Goal: Transaction & Acquisition: Purchase product/service

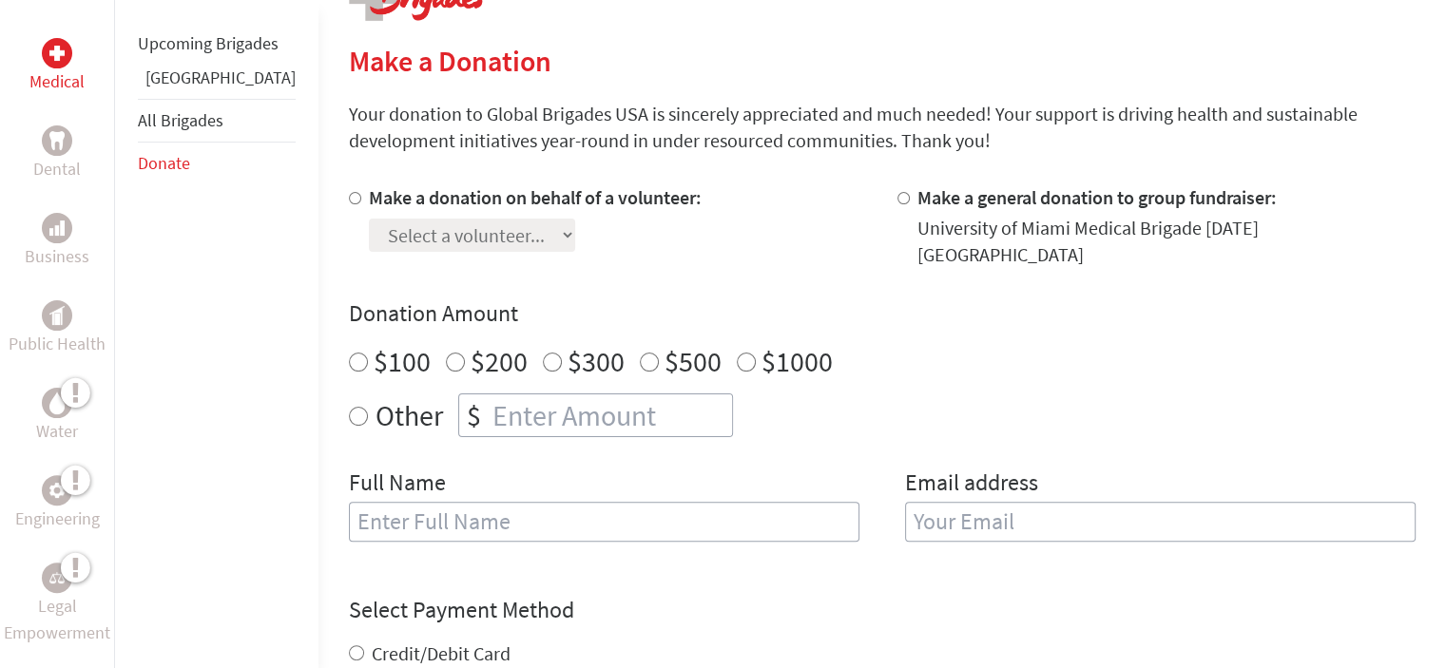
scroll to position [475, 0]
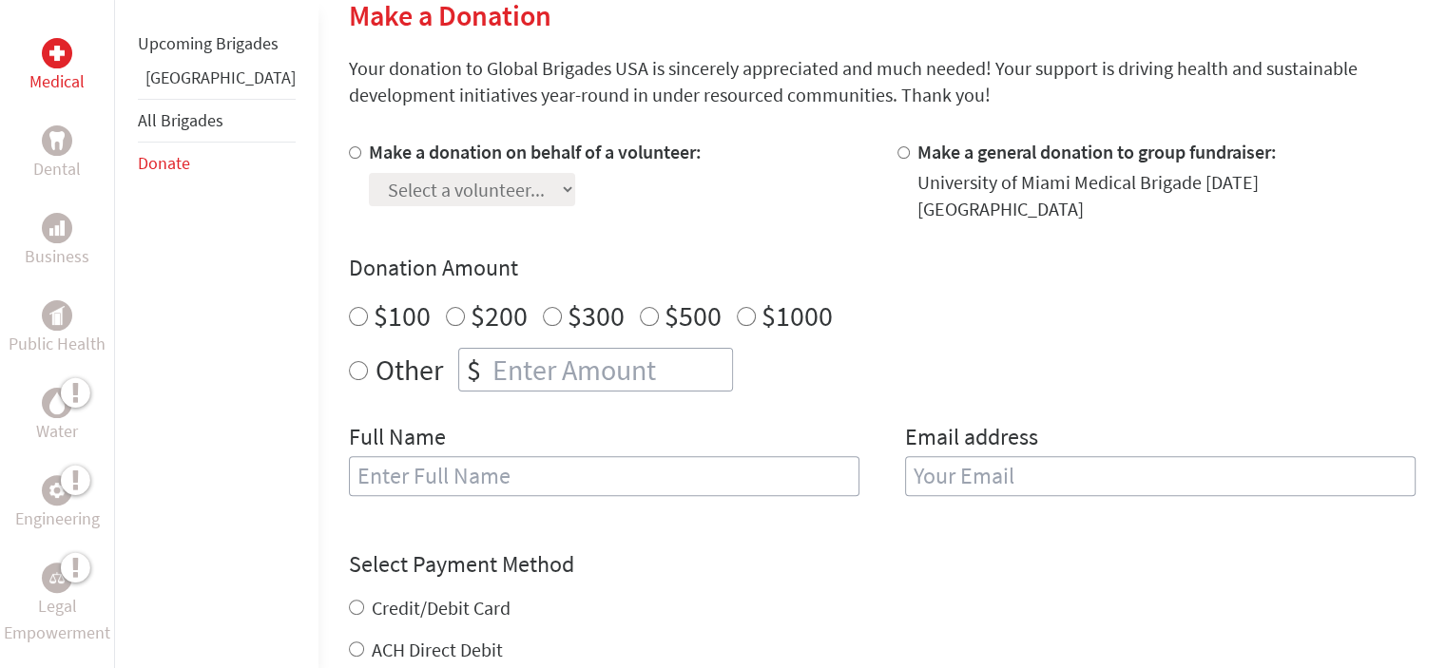
click at [349, 149] on input "Make a donation on behalf of a volunteer:" at bounding box center [355, 152] width 12 height 12
radio input "true"
click at [498, 195] on select "Select a volunteer... [PERSON_NAME] [PERSON_NAME] [PERSON_NAME] [PERSON_NAME] […" at bounding box center [472, 189] width 206 height 33
select select "49859AFC-8DD9-11F0-9E6E-42010A400005"
click at [369, 173] on select "Select a volunteer... [PERSON_NAME] [PERSON_NAME] [PERSON_NAME] [PERSON_NAME] […" at bounding box center [472, 189] width 206 height 33
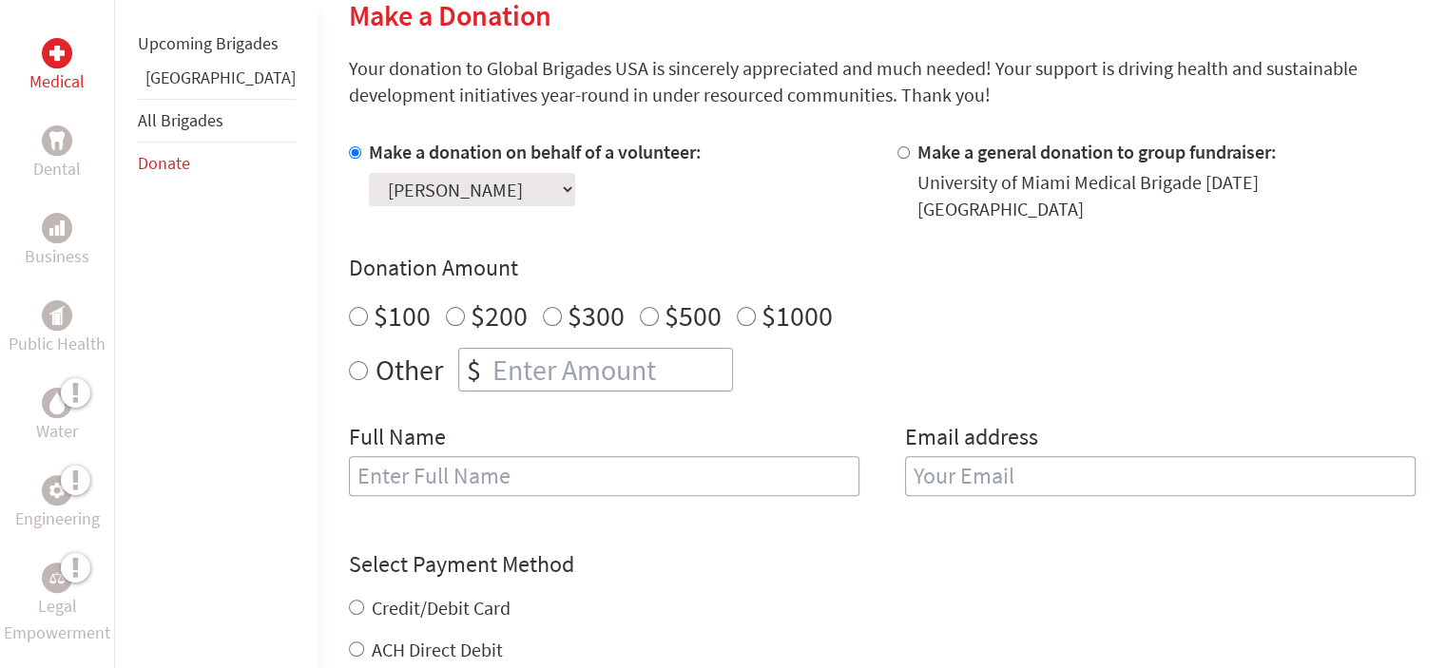
click at [349, 361] on input "Other" at bounding box center [358, 370] width 19 height 19
radio input "true"
click at [513, 352] on input "number" at bounding box center [609, 370] width 243 height 42
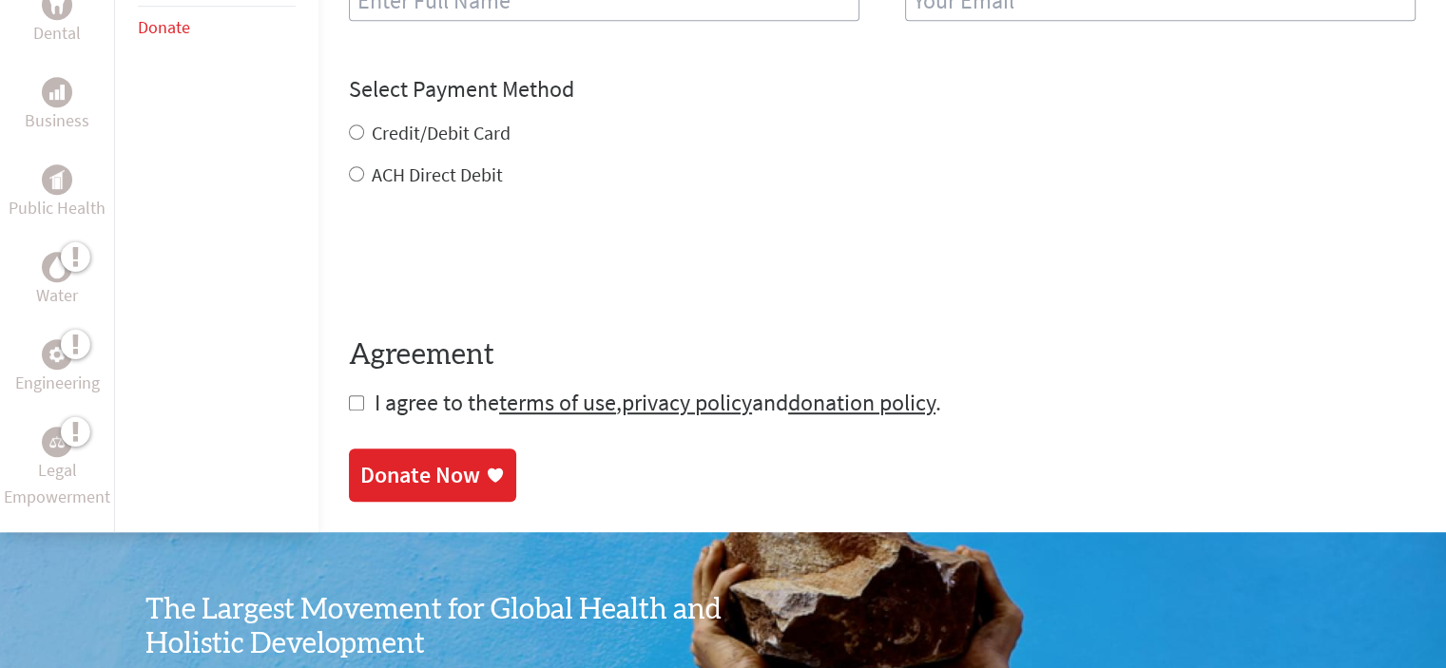
scroll to position [570, 0]
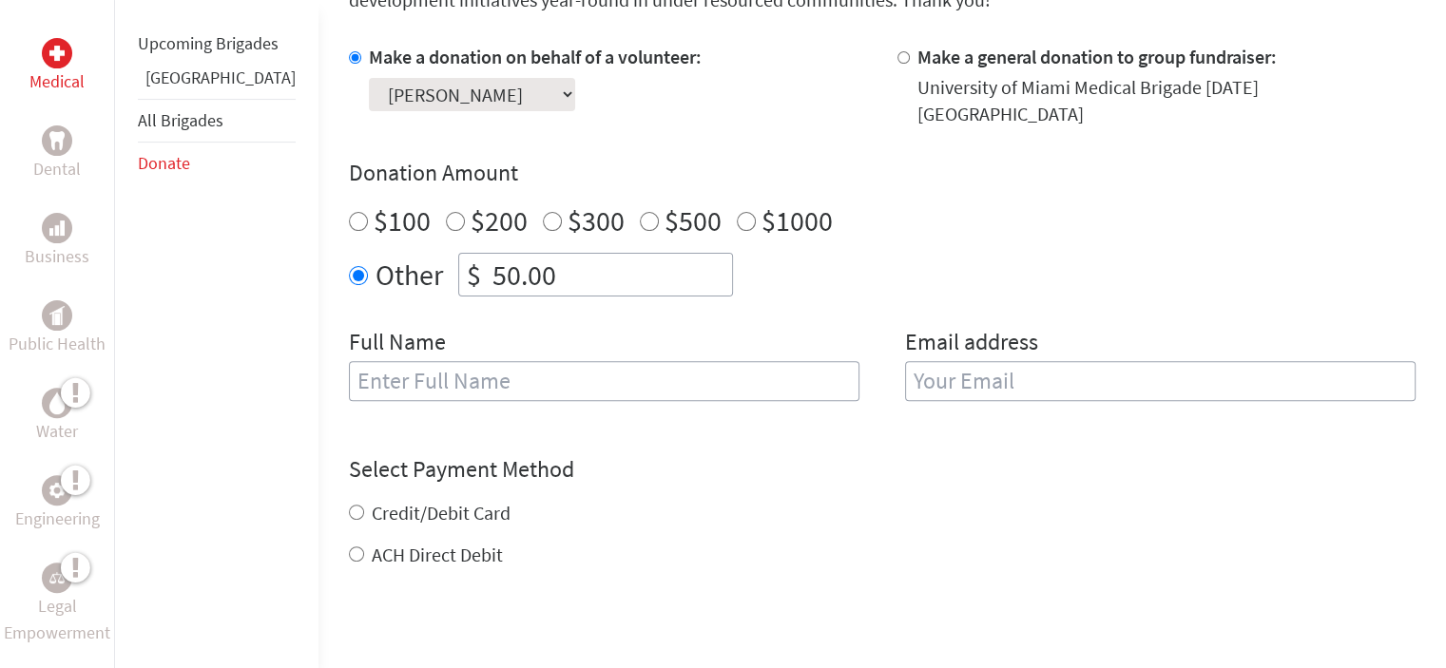
type input "50.00"
click at [361, 365] on input "text" at bounding box center [604, 381] width 510 height 40
type input "[PERSON_NAME]"
type input "[EMAIL_ADDRESS][DOMAIN_NAME]"
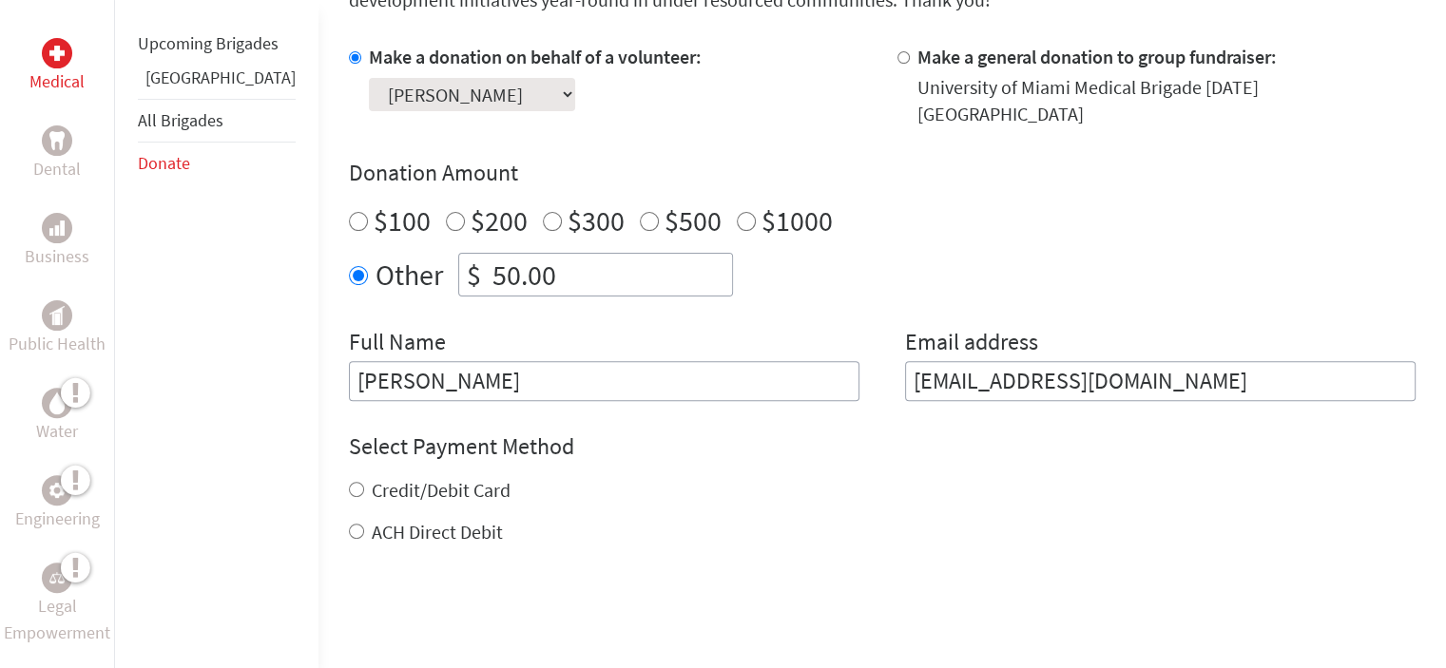
click at [349, 482] on input "Credit/Debit Card" at bounding box center [356, 489] width 15 height 15
radio input "true"
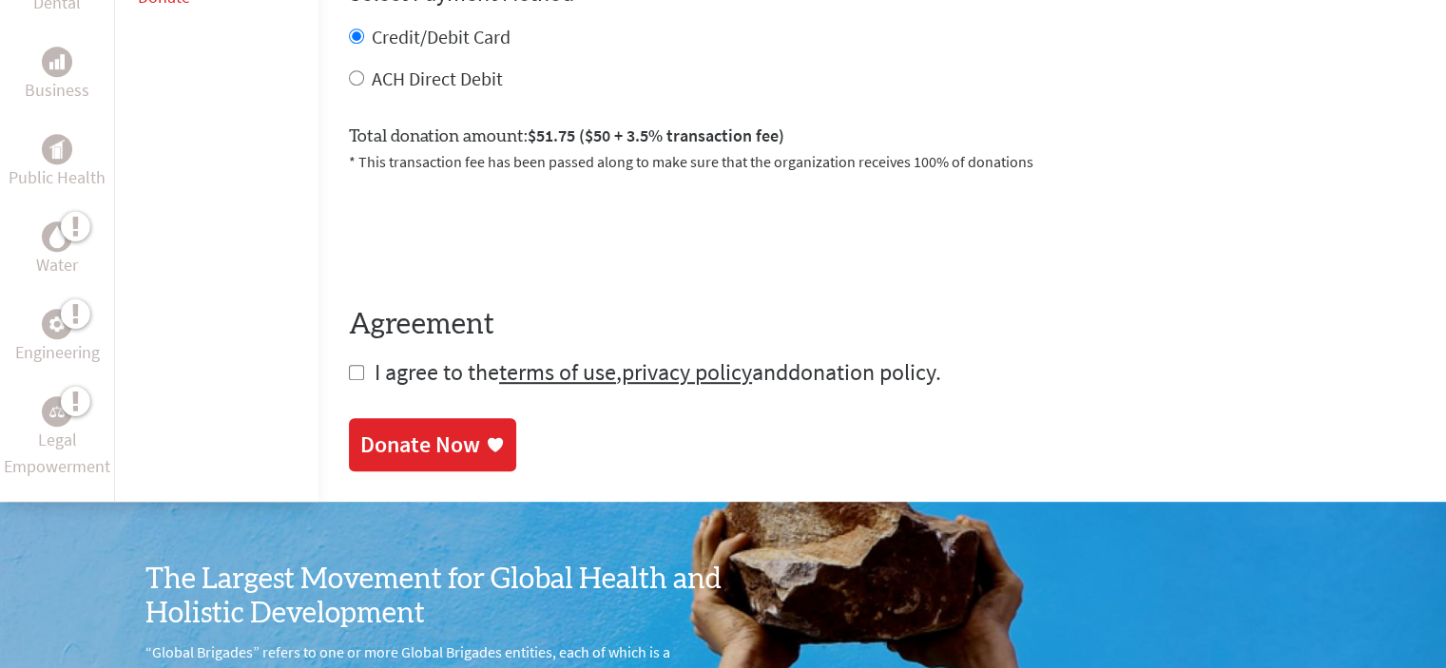
scroll to position [1045, 0]
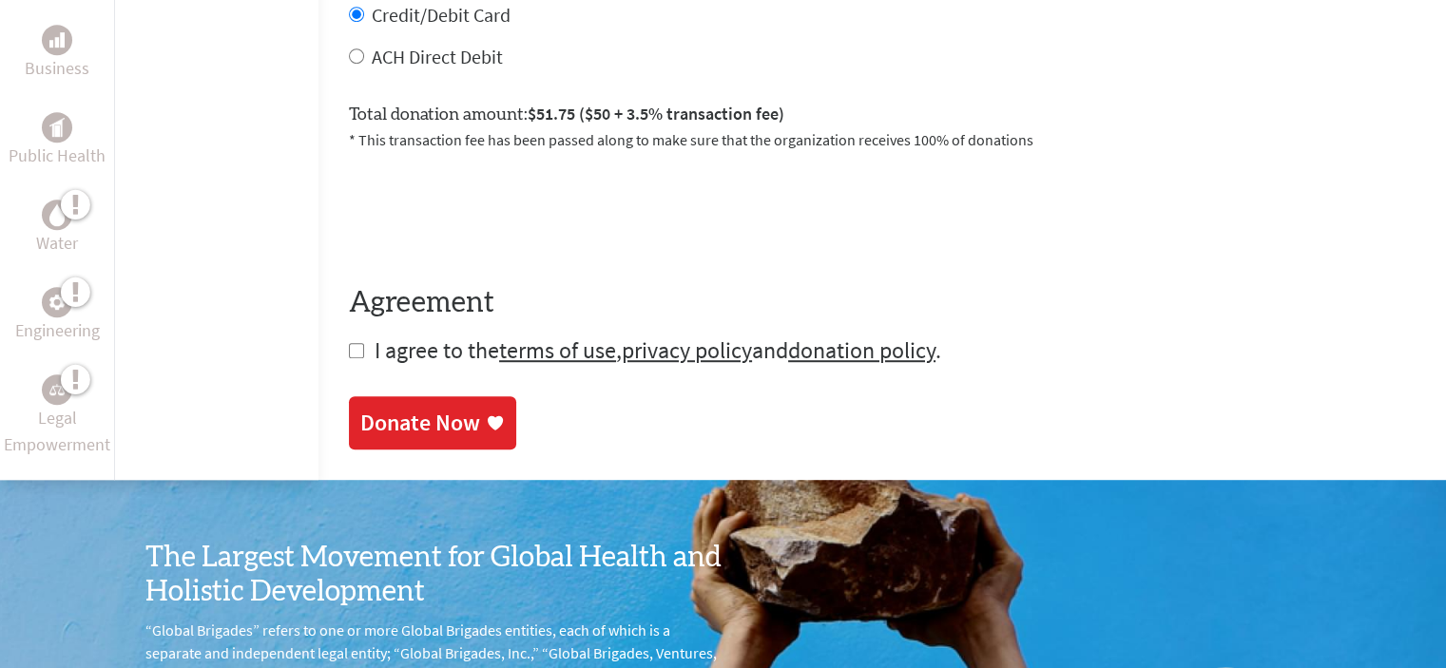
click at [349, 343] on input "checkbox" at bounding box center [356, 350] width 15 height 15
checkbox input "true"
click at [396, 410] on div "Donate Now" at bounding box center [420, 425] width 120 height 30
